Goal: Task Accomplishment & Management: Manage account settings

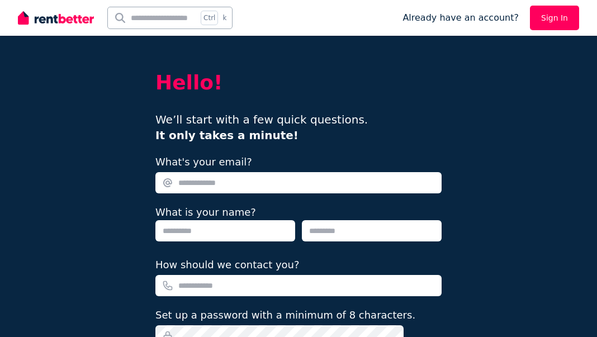
click at [56, 15] on img at bounding box center [56, 17] width 76 height 17
click at [73, 20] on img at bounding box center [56, 17] width 76 height 17
